Goal: Transaction & Acquisition: Purchase product/service

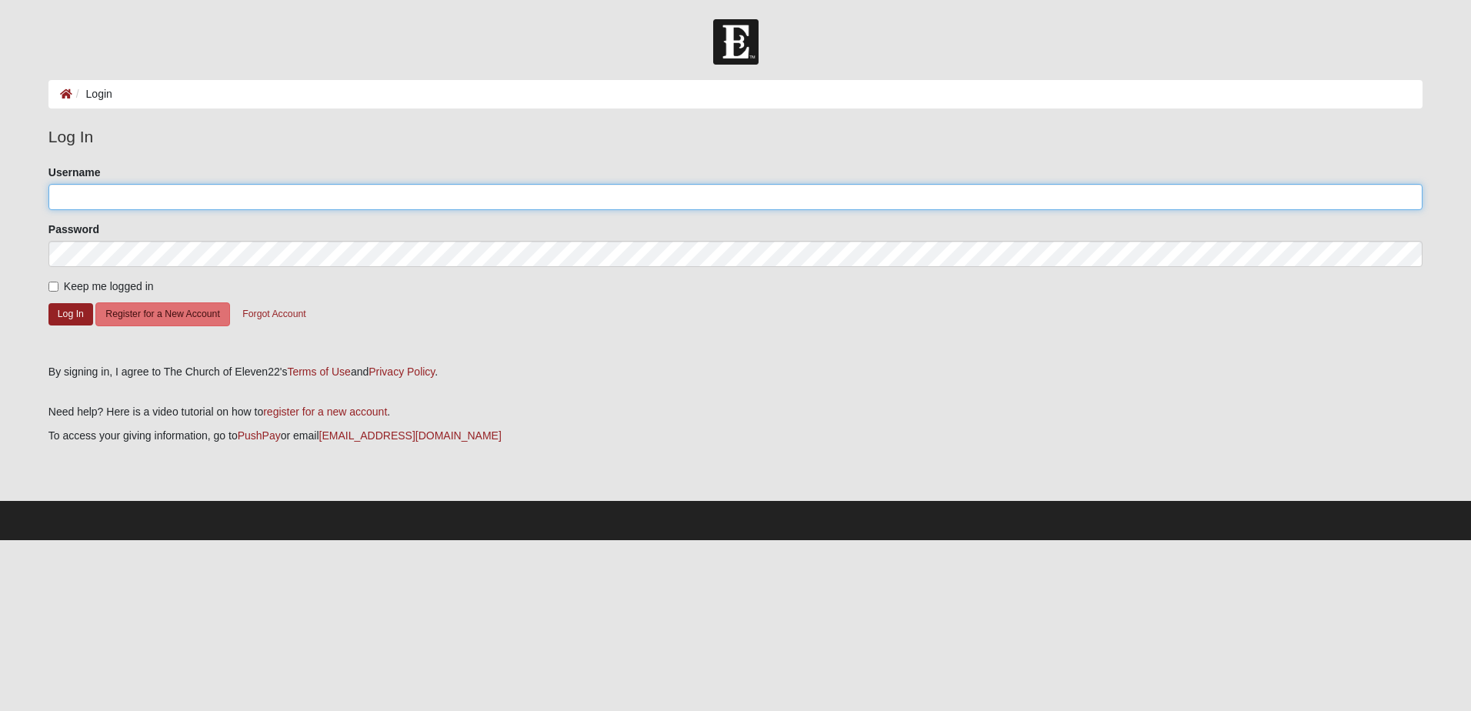
click at [90, 199] on input "Username" at bounding box center [735, 197] width 1374 height 26
type input "[EMAIL_ADDRESS][DOMAIN_NAME]"
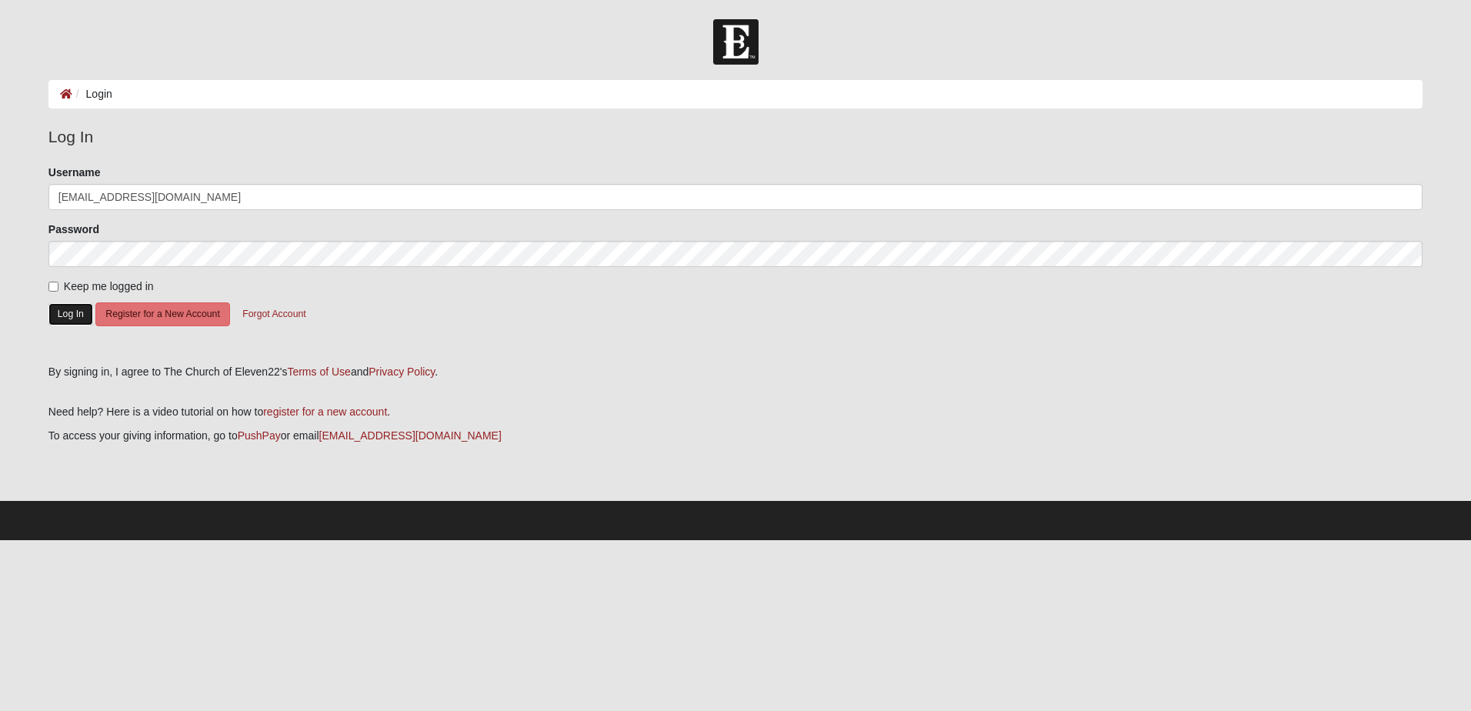
click at [68, 317] on button "Log In" at bounding box center [70, 314] width 45 height 22
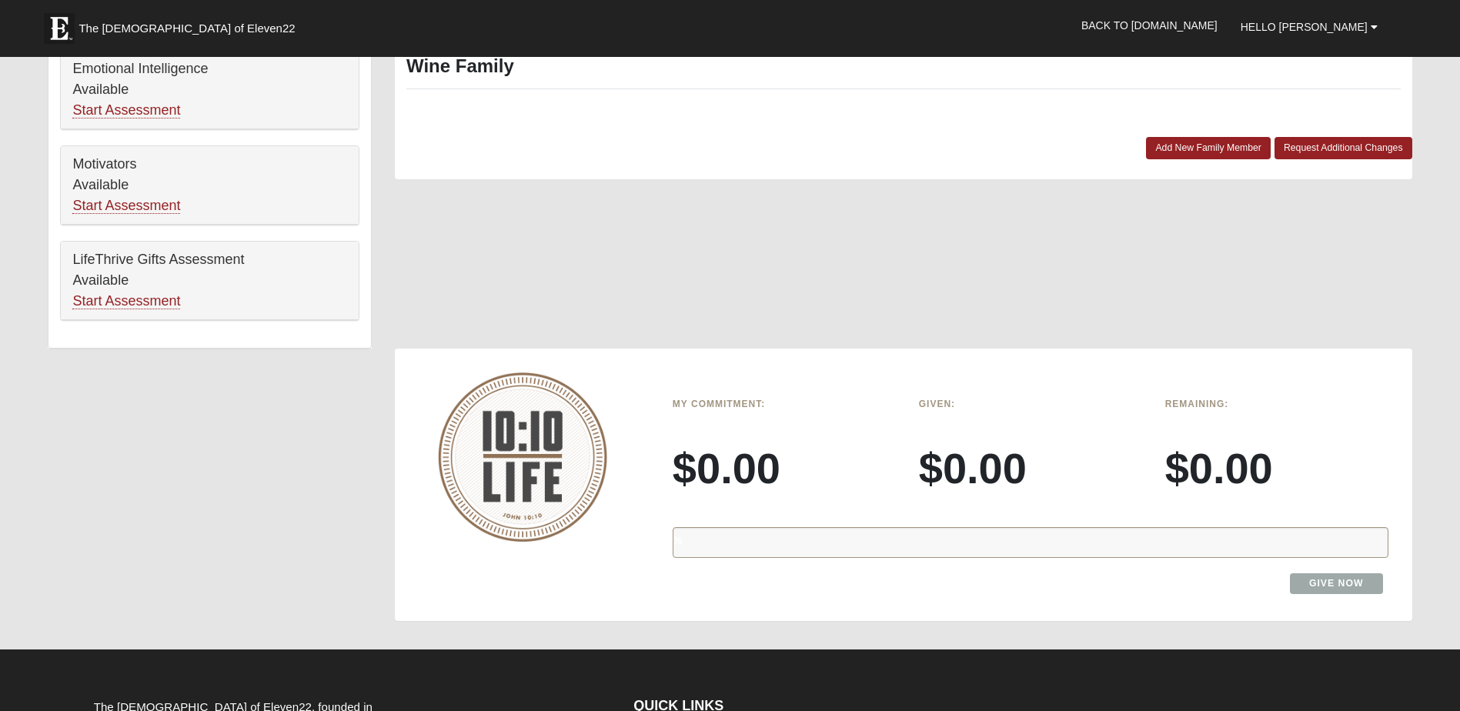
scroll to position [923, 0]
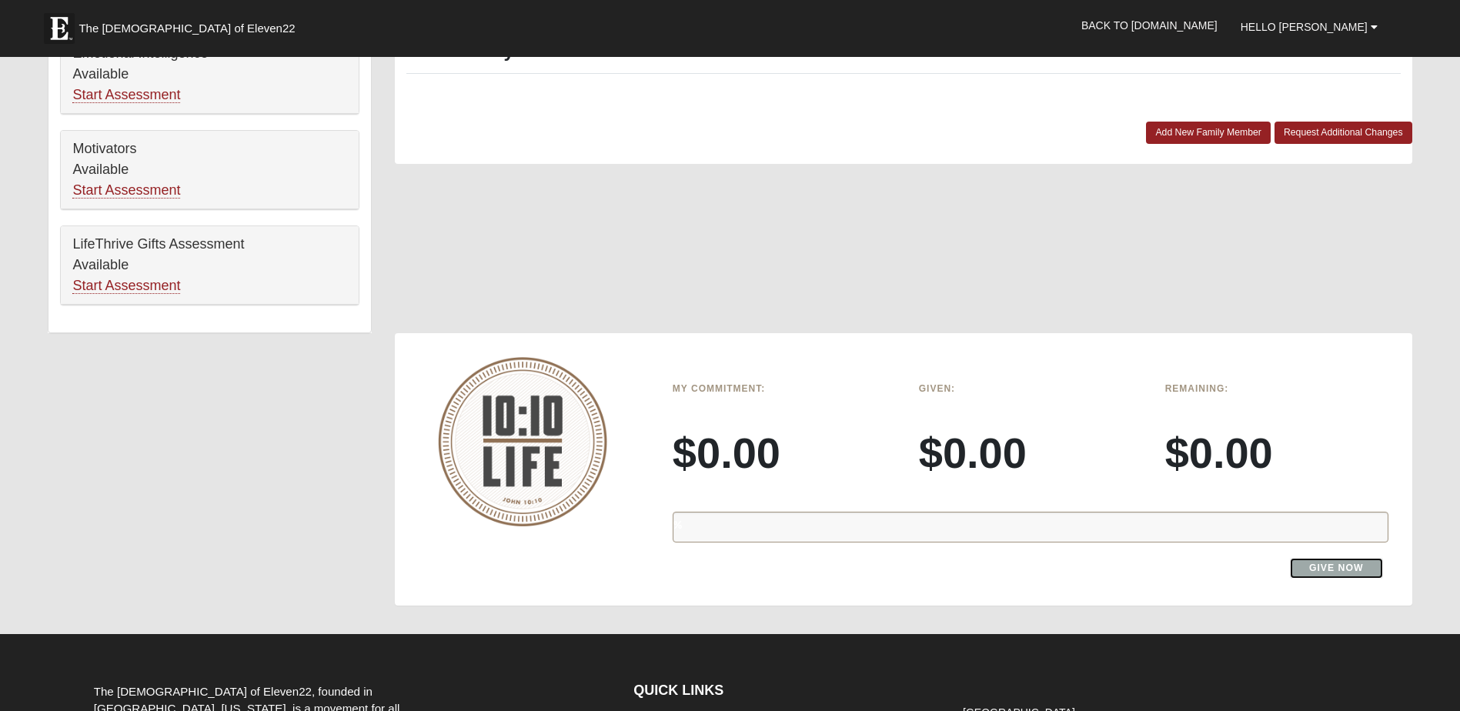
click at [1325, 570] on link "Give Now" at bounding box center [1336, 568] width 93 height 21
